Goal: Transaction & Acquisition: Purchase product/service

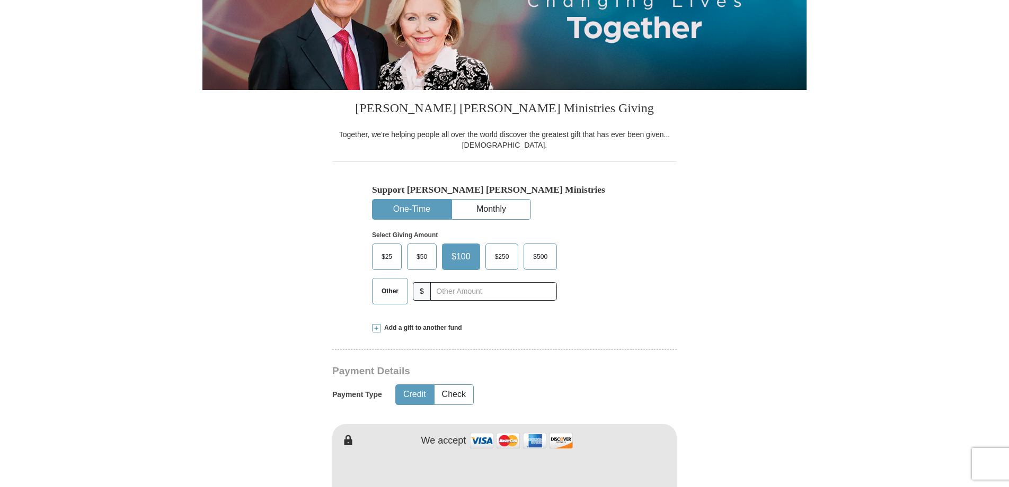
scroll to position [265, 0]
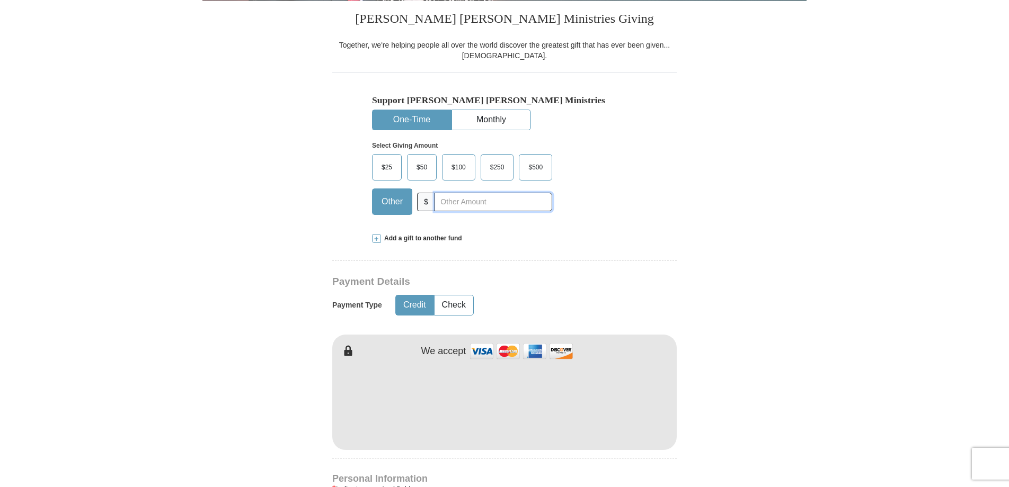
click at [453, 199] on input "text" at bounding box center [493, 202] width 118 height 19
type input "5"
type input "Olden"
type input "[PERSON_NAME]"
type input "[EMAIL_ADDRESS][DOMAIN_NAME]"
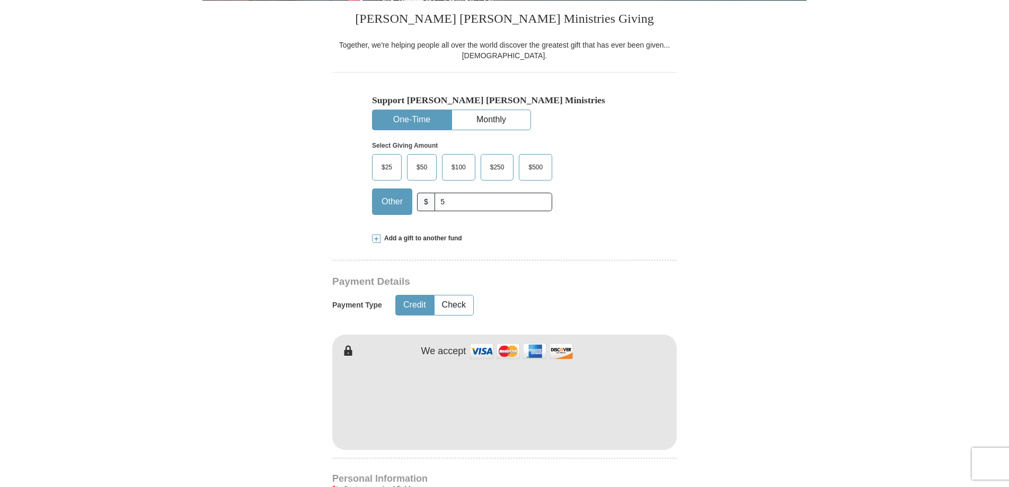
type input "PO BOX 15164"
type input "[GEOGRAPHIC_DATA]"
select select "WA"
type input "99215"
type input "5094996730"
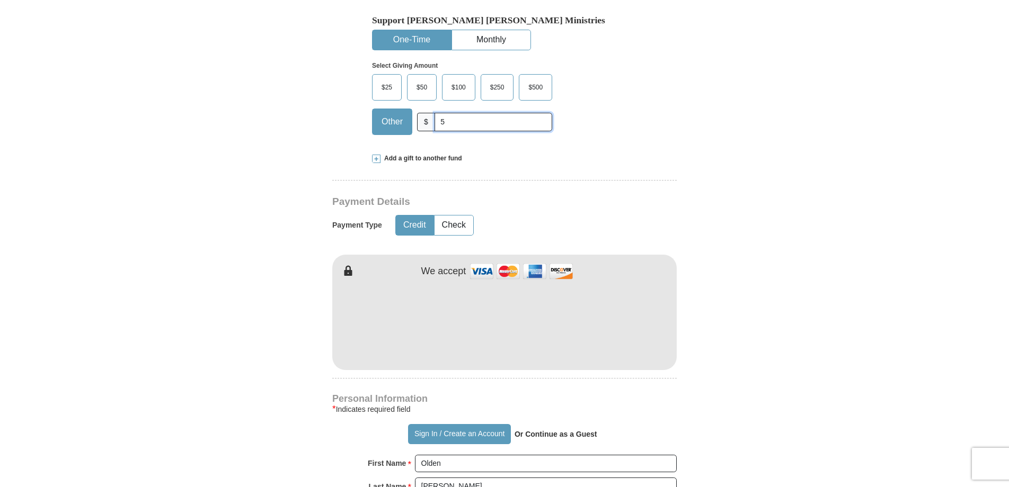
scroll to position [371, 0]
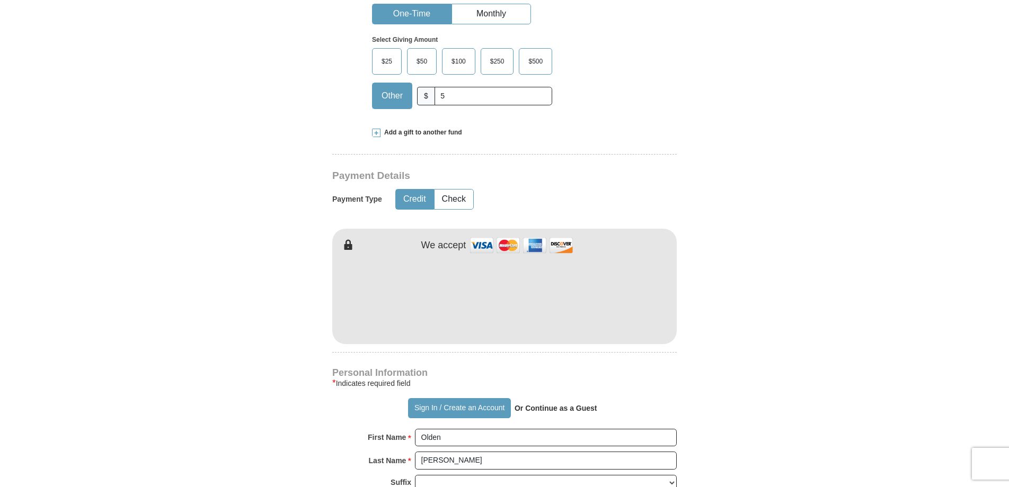
click at [734, 371] on form "Already have an account? Sign in for faster giving. Don't have an account? Crea…" at bounding box center [504, 322] width 604 height 1300
drag, startPoint x: 885, startPoint y: 289, endPoint x: 876, endPoint y: 292, distance: 10.1
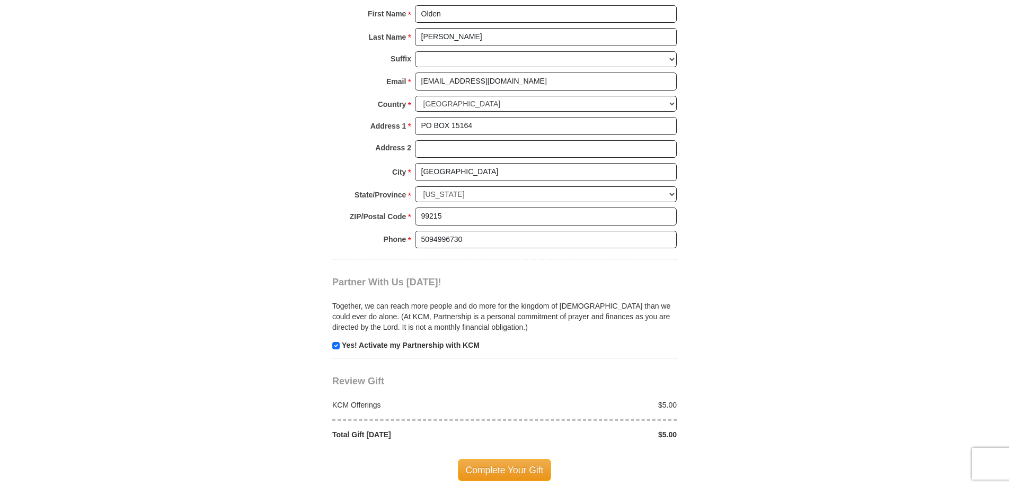
scroll to position [848, 0]
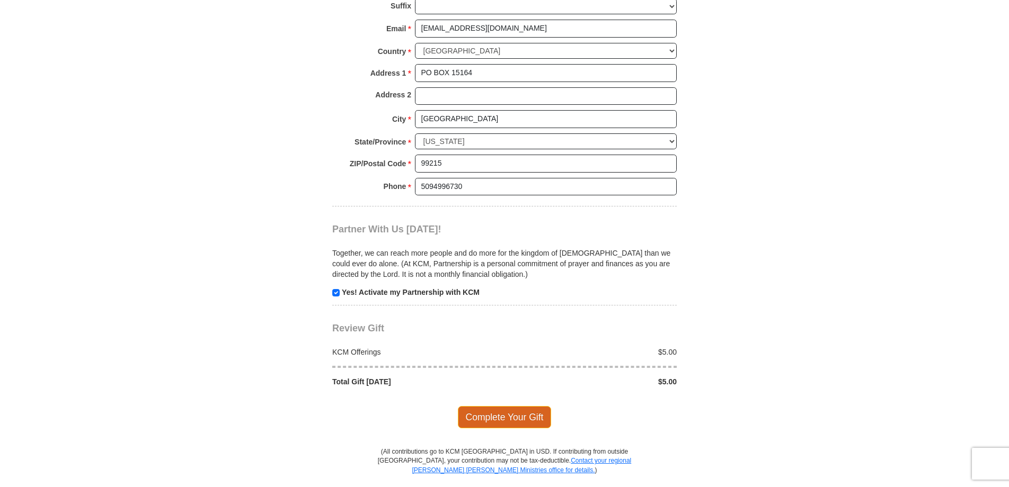
click at [521, 416] on span "Complete Your Gift" at bounding box center [505, 417] width 94 height 22
